Goal: Transaction & Acquisition: Obtain resource

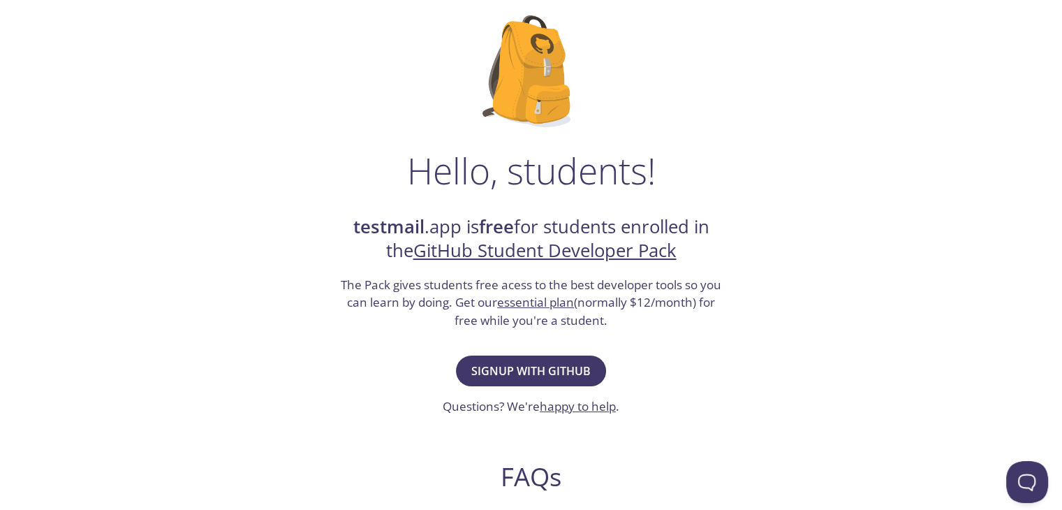
scroll to position [91, 0]
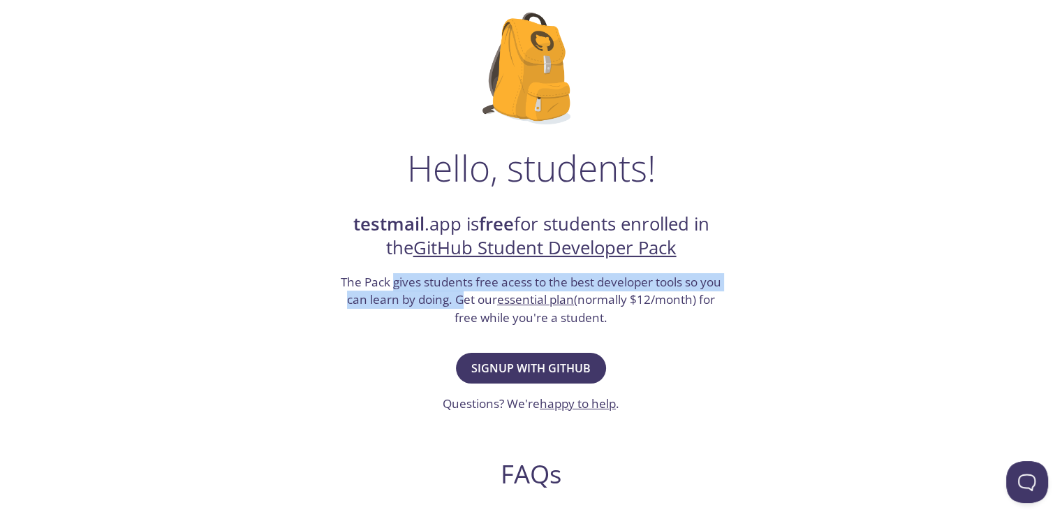
drag, startPoint x: 393, startPoint y: 288, endPoint x: 462, endPoint y: 302, distance: 70.6
click at [462, 302] on h3 "The Pack gives students free acess to the best developer tools so you can learn…" at bounding box center [531, 300] width 384 height 54
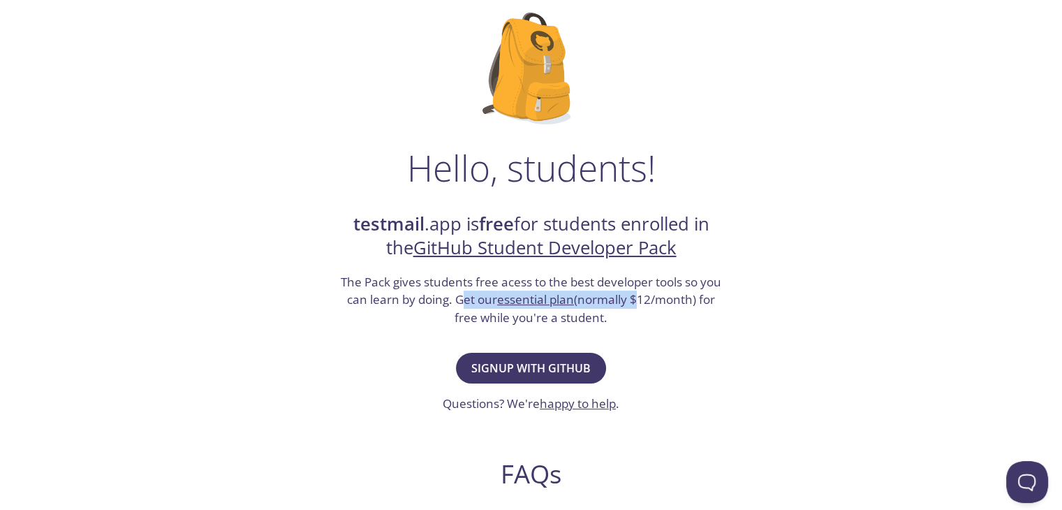
drag, startPoint x: 462, startPoint y: 302, endPoint x: 633, endPoint y: 306, distance: 171.0
click at [633, 306] on h3 "The Pack gives students free acess to the best developer tools so you can learn…" at bounding box center [531, 300] width 384 height 54
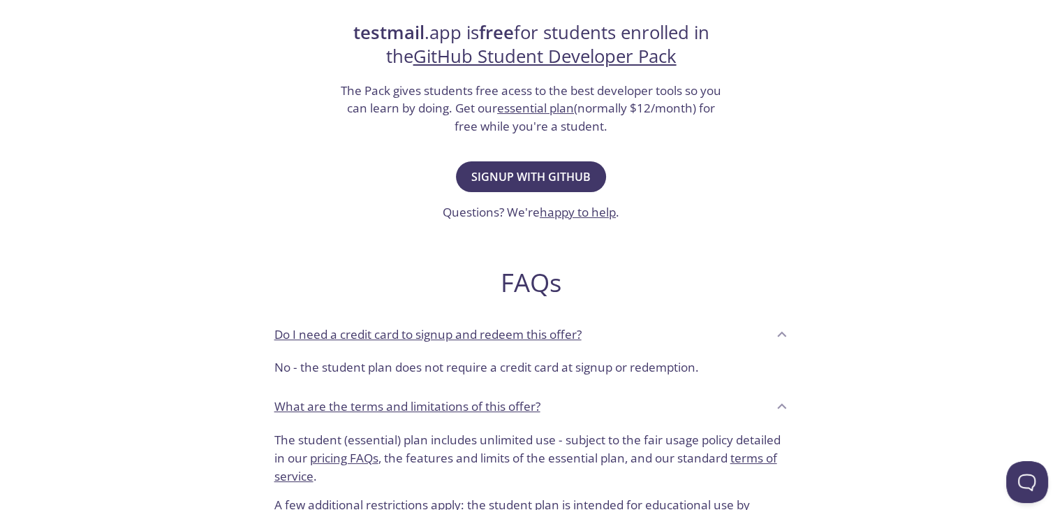
scroll to position [288, 0]
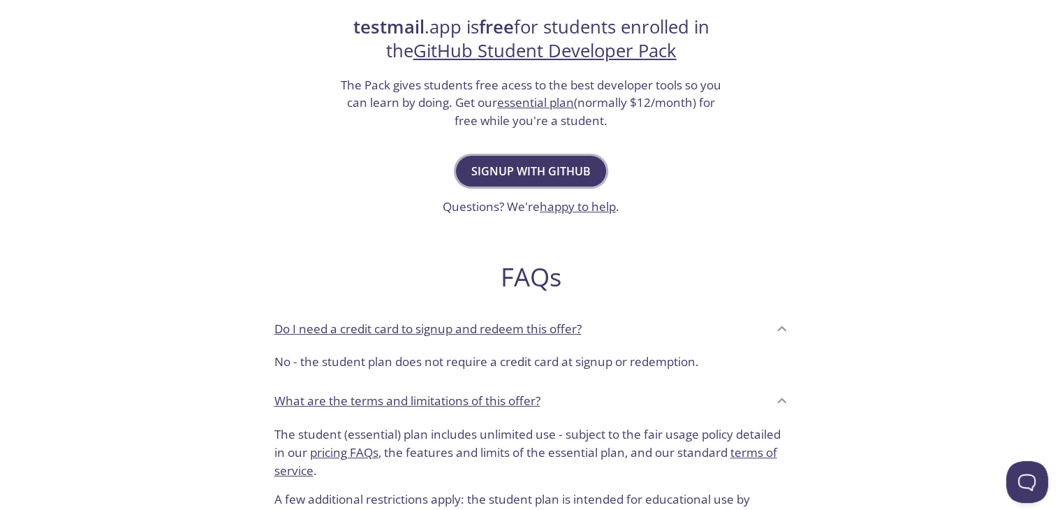
click at [518, 171] on span "Signup with GitHub" at bounding box center [530, 171] width 119 height 20
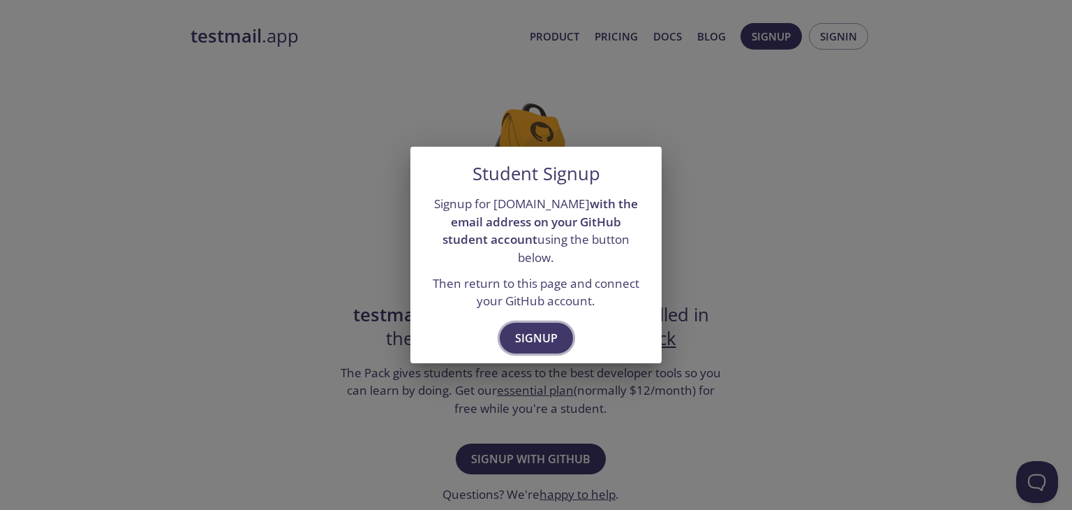
click at [532, 328] on span "Signup" at bounding box center [536, 338] width 43 height 20
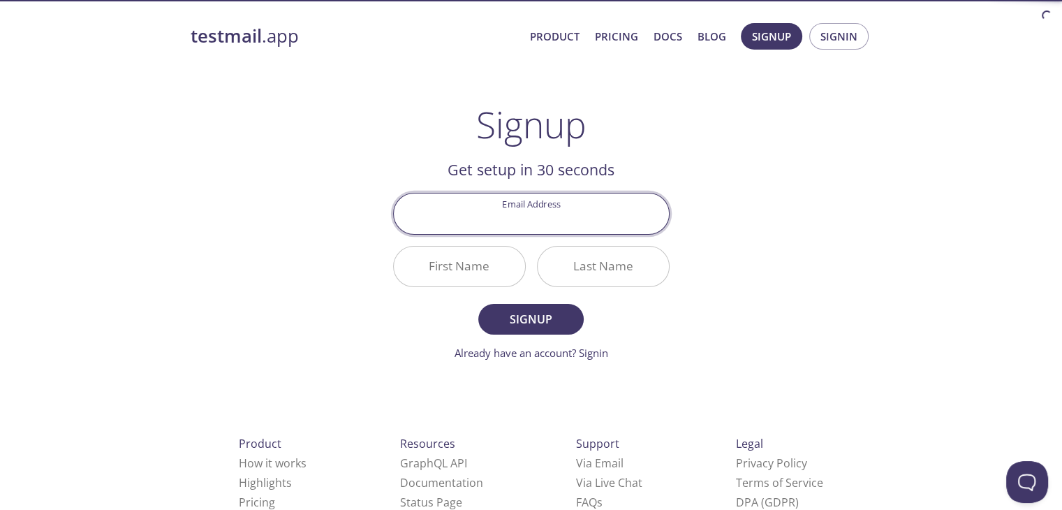
click at [544, 223] on input "Email Address" at bounding box center [531, 213] width 275 height 40
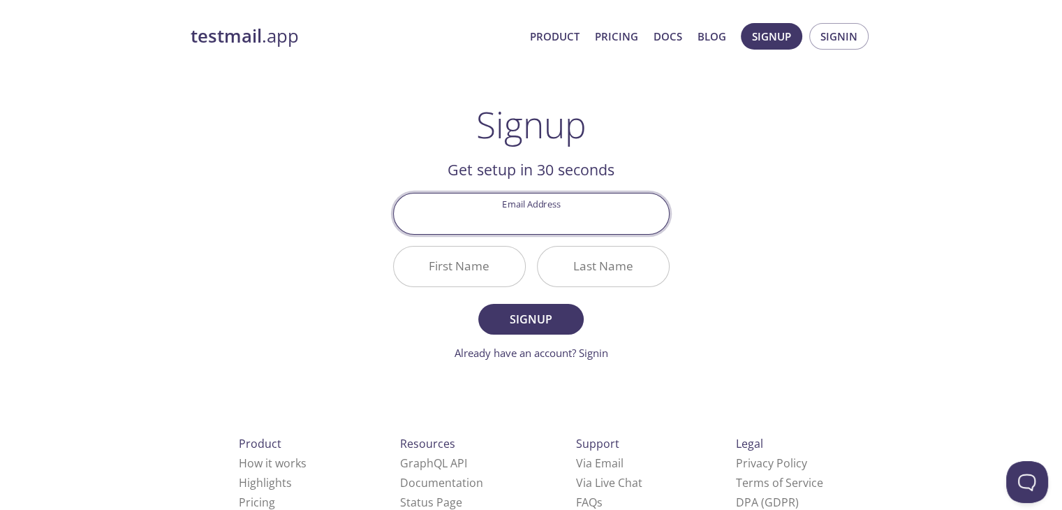
type input "[EMAIL_ADDRESS][DOMAIN_NAME]"
click at [459, 269] on input "First Name" at bounding box center [459, 266] width 131 height 40
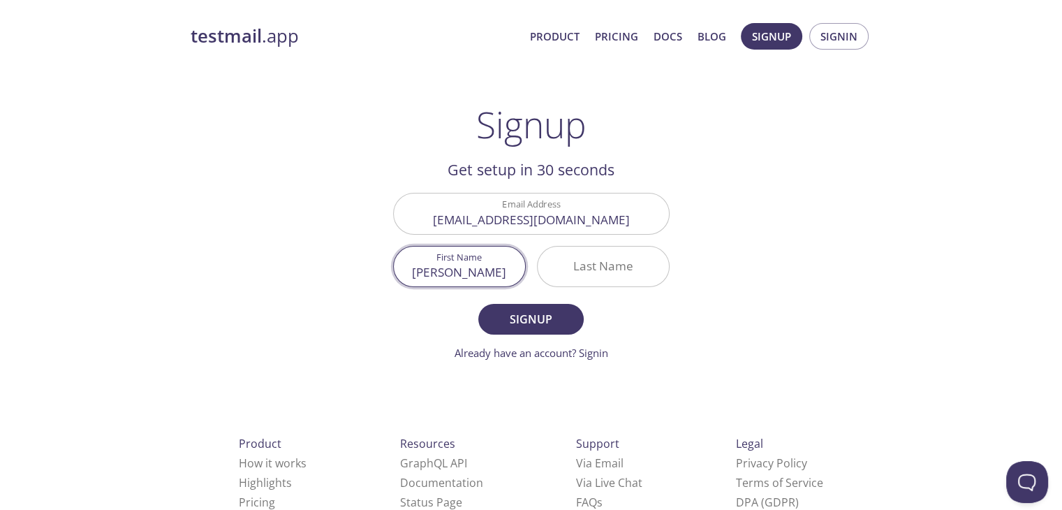
type input "[PERSON_NAME]"
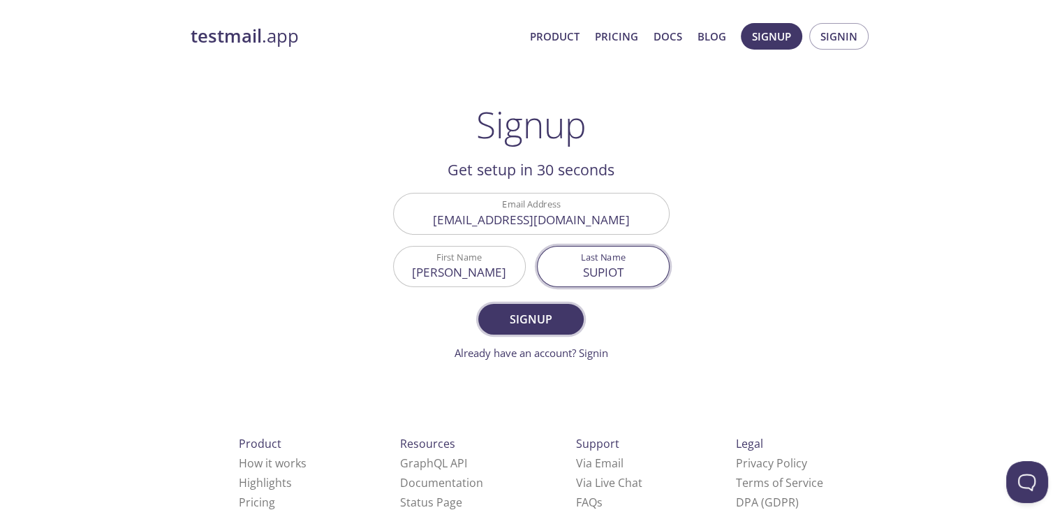
type input "SUPIOT"
click at [505, 326] on span "Signup" at bounding box center [530, 319] width 74 height 20
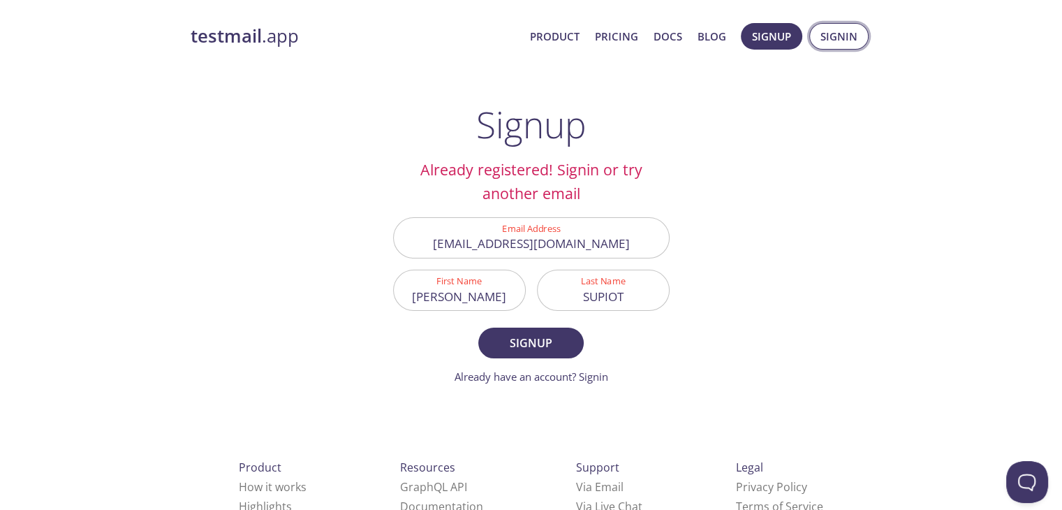
click at [826, 45] on button "Signin" at bounding box center [838, 36] width 59 height 27
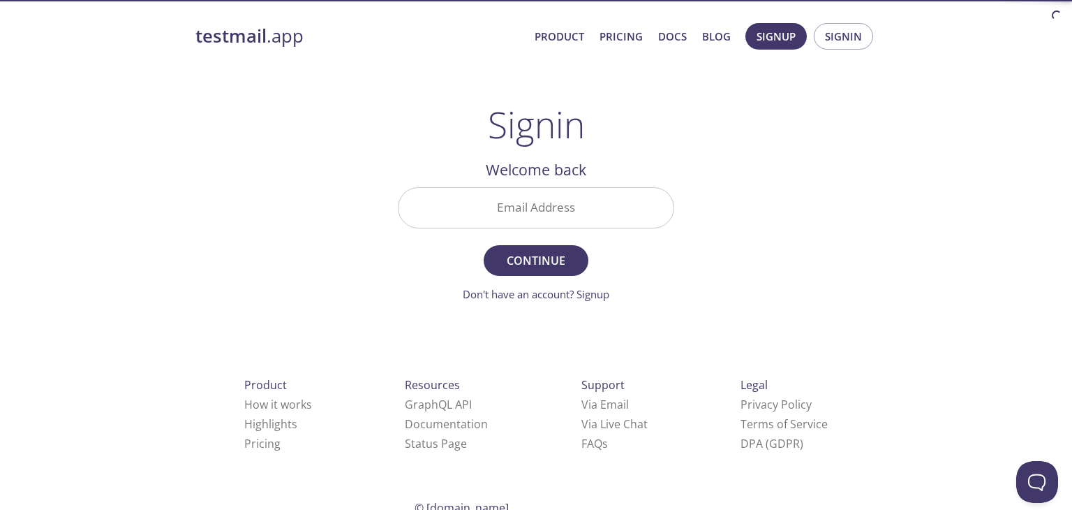
click at [579, 202] on input "Email Address" at bounding box center [536, 208] width 275 height 40
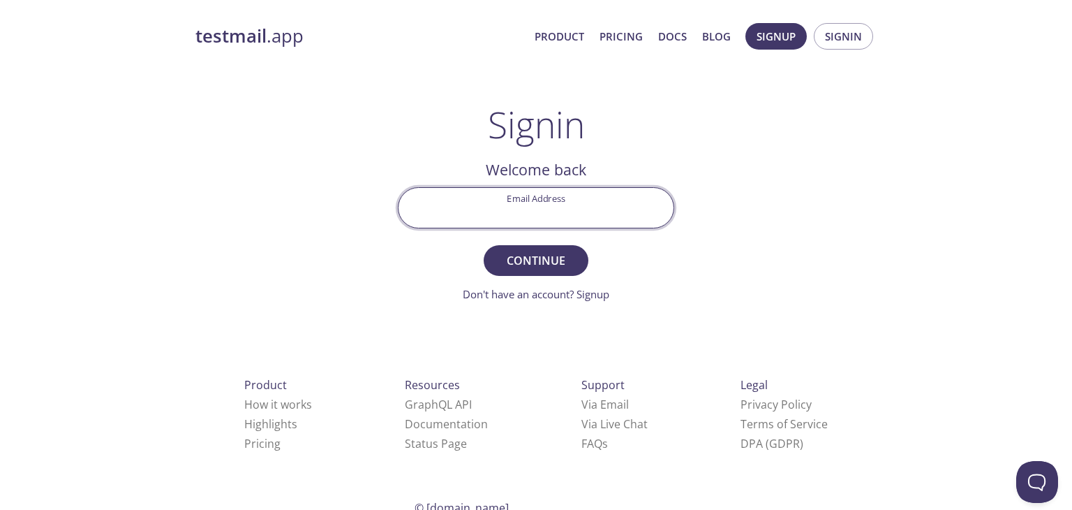
type input "[EMAIL_ADDRESS][DOMAIN_NAME]"
click at [544, 257] on span "Continue" at bounding box center [536, 261] width 74 height 20
click at [544, 191] on input "Signin Security Code" at bounding box center [536, 208] width 275 height 40
paste input "AQUVQHY"
type input "AQUVQHY"
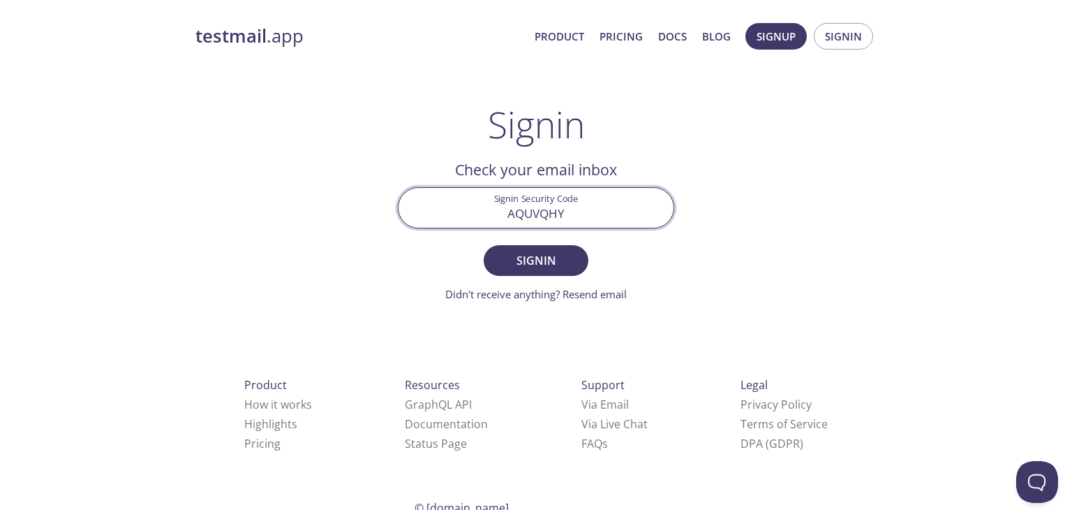
click at [532, 276] on form "Signin Security Code AQUVQHY Signin Didn't receive anything? Resend email" at bounding box center [536, 244] width 276 height 115
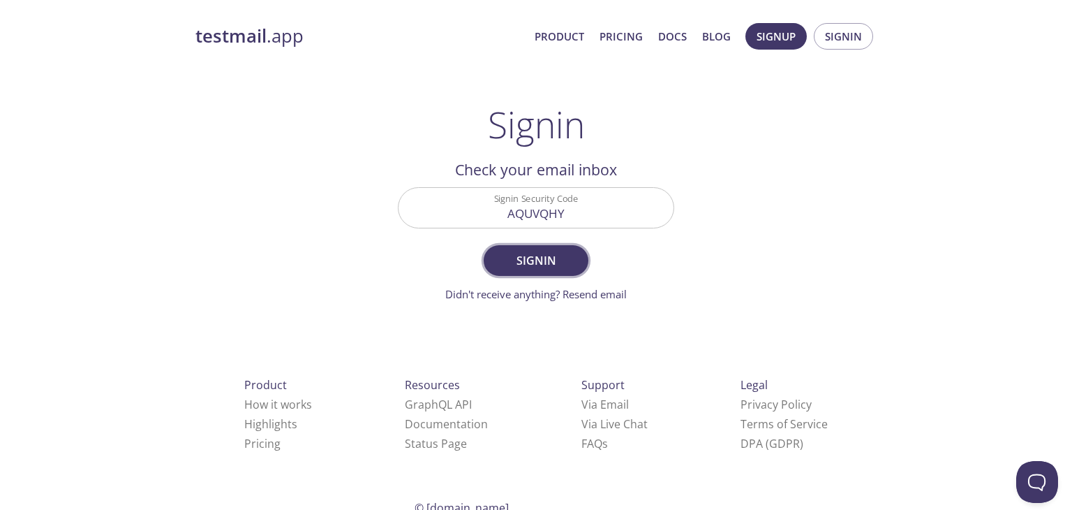
click at [532, 272] on button "Signin" at bounding box center [536, 260] width 105 height 31
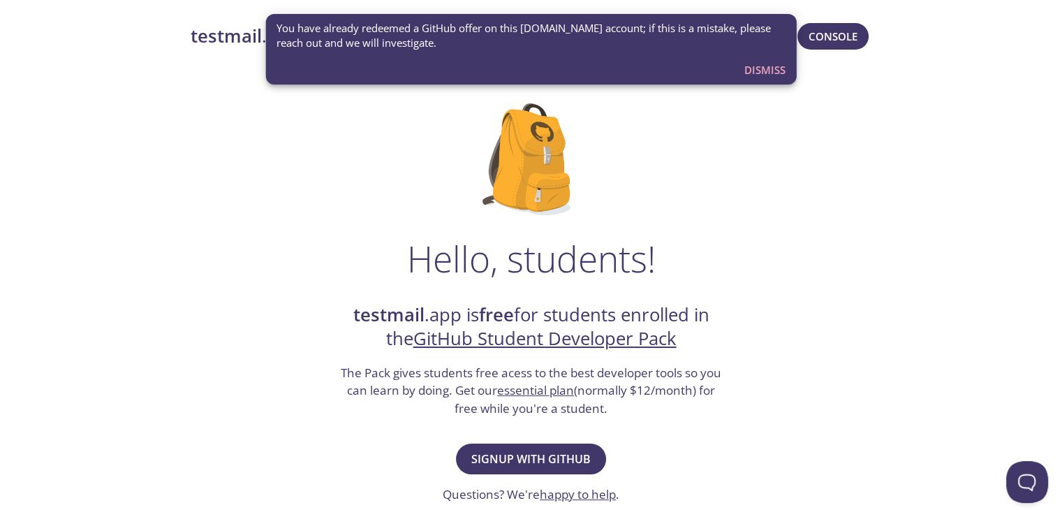
click at [765, 65] on span "Dismiss" at bounding box center [764, 70] width 41 height 18
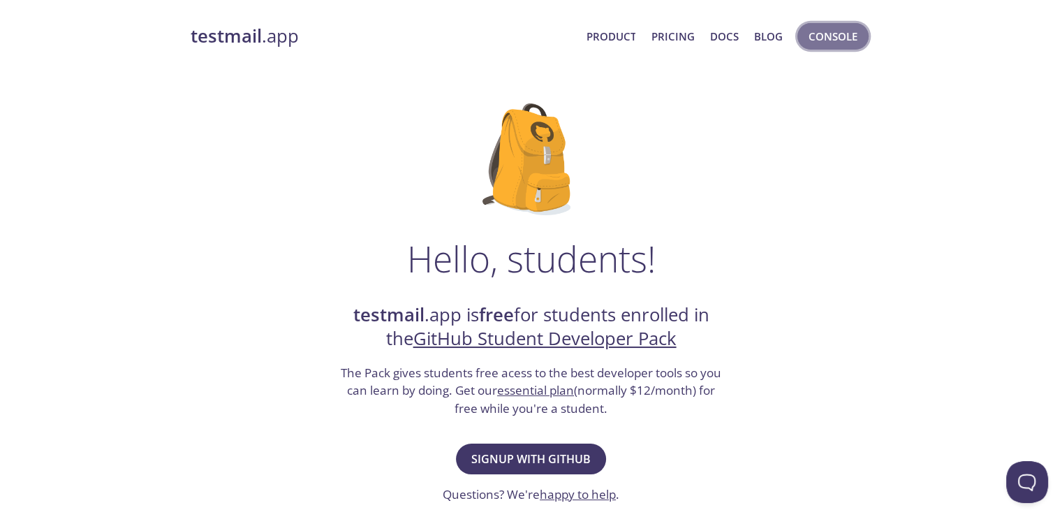
click at [827, 43] on span "Console" at bounding box center [832, 36] width 49 height 18
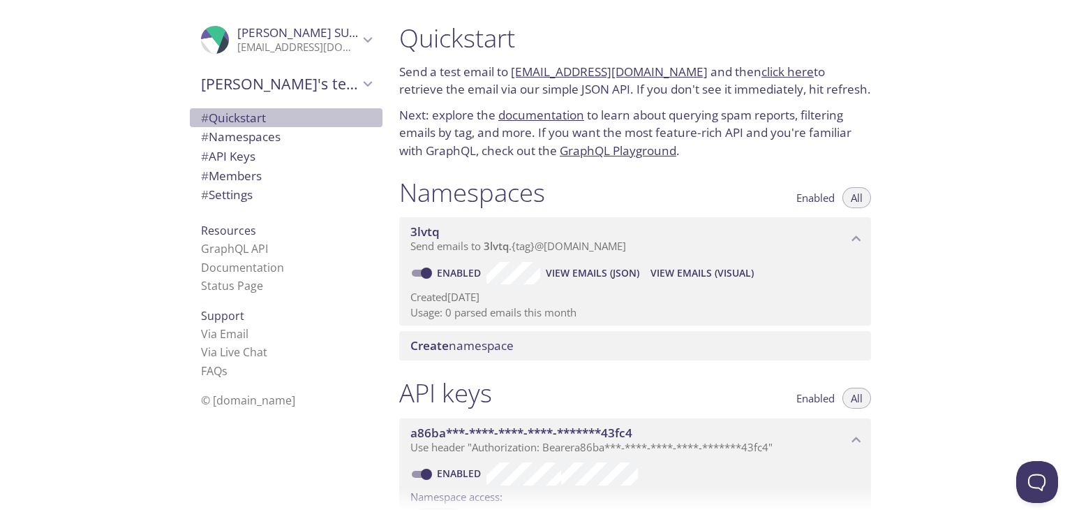
click at [238, 124] on span "# Quickstart" at bounding box center [233, 118] width 65 height 16
